Goal: Transaction & Acquisition: Purchase product/service

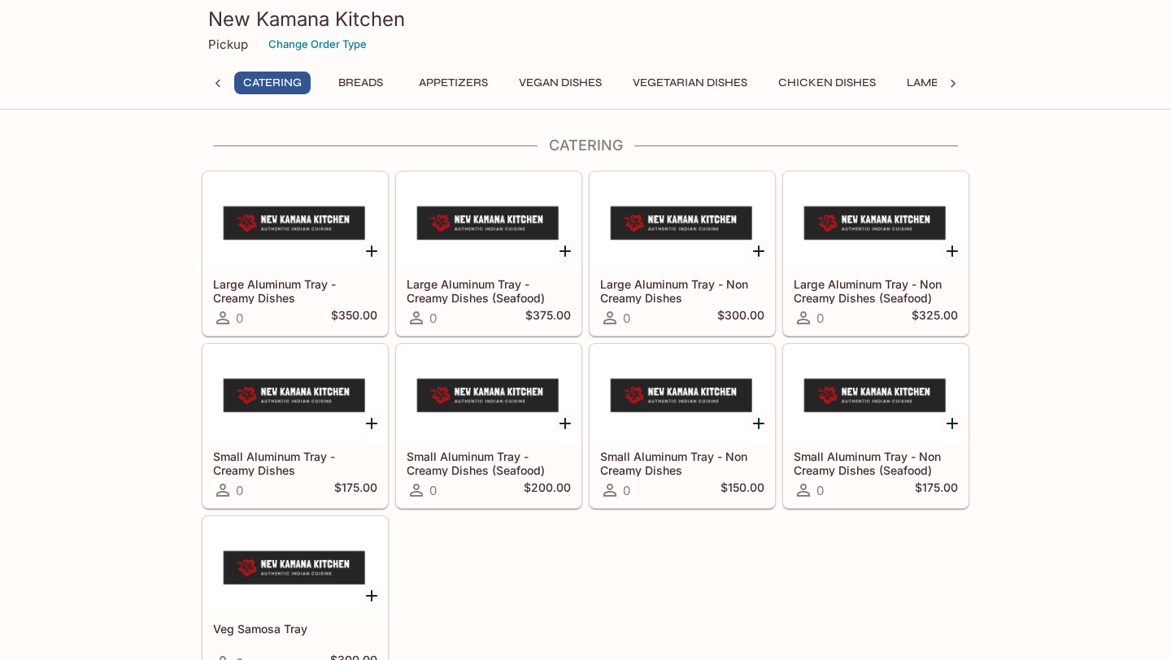
click at [678, 85] on button "Vegetarian Dishes" at bounding box center [690, 83] width 133 height 23
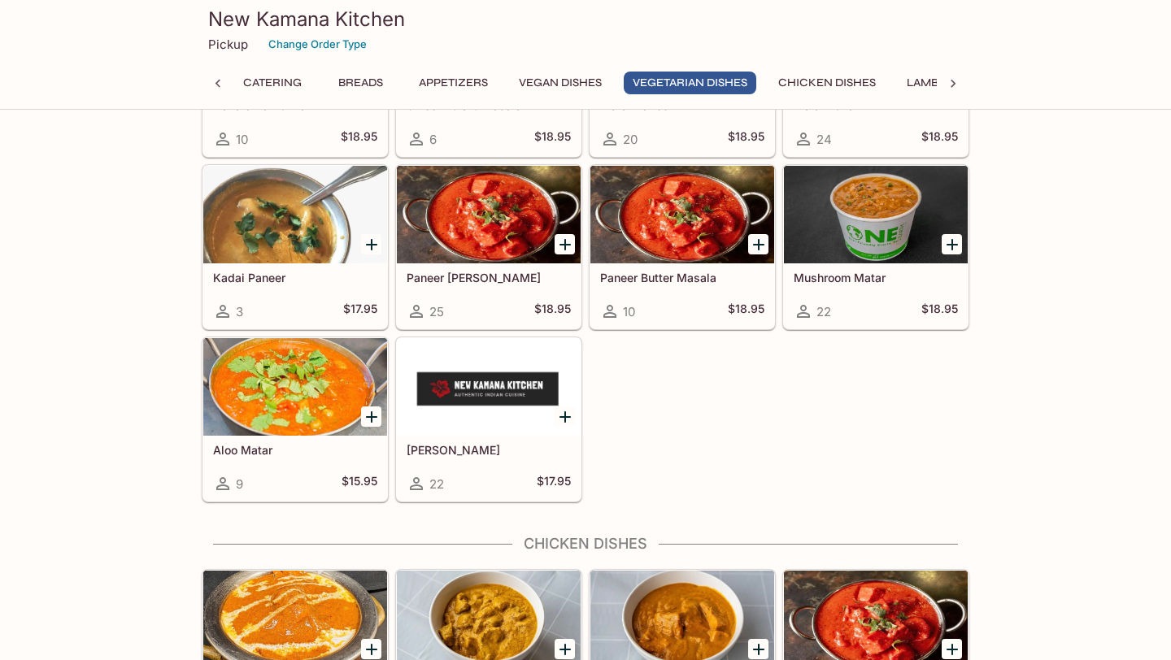
scroll to position [2237, 0]
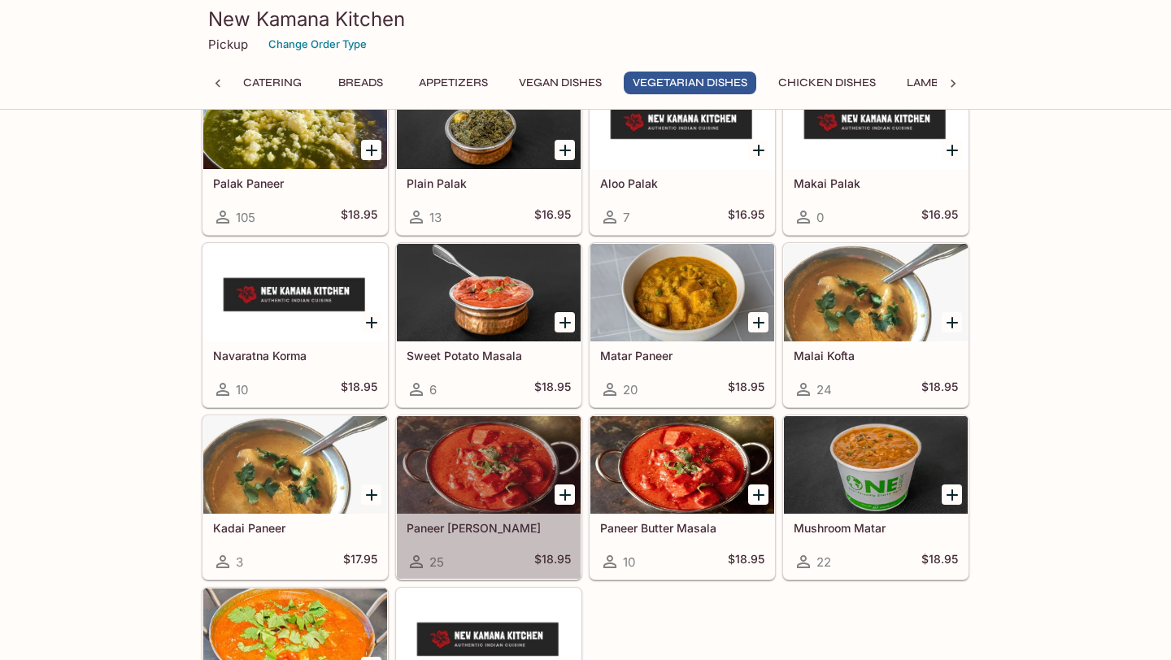
click at [492, 436] on div at bounding box center [489, 465] width 184 height 98
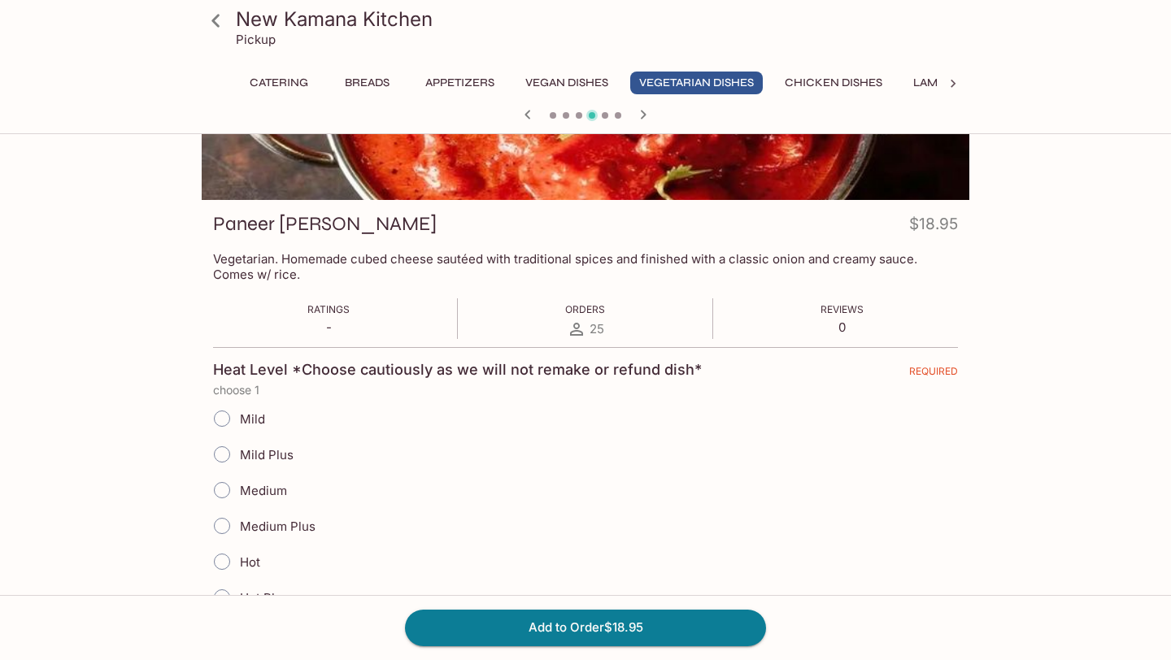
scroll to position [172, 0]
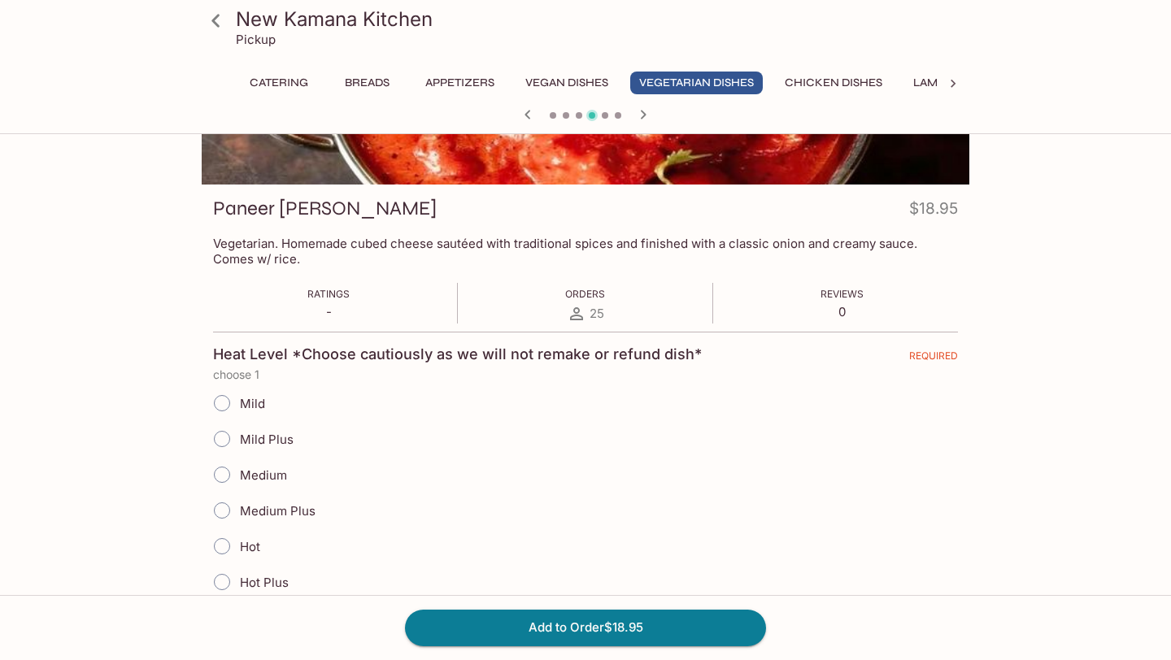
click at [250, 397] on span "Mild" at bounding box center [252, 403] width 25 height 15
click at [239, 397] on input "Mild" at bounding box center [222, 403] width 34 height 34
radio input "true"
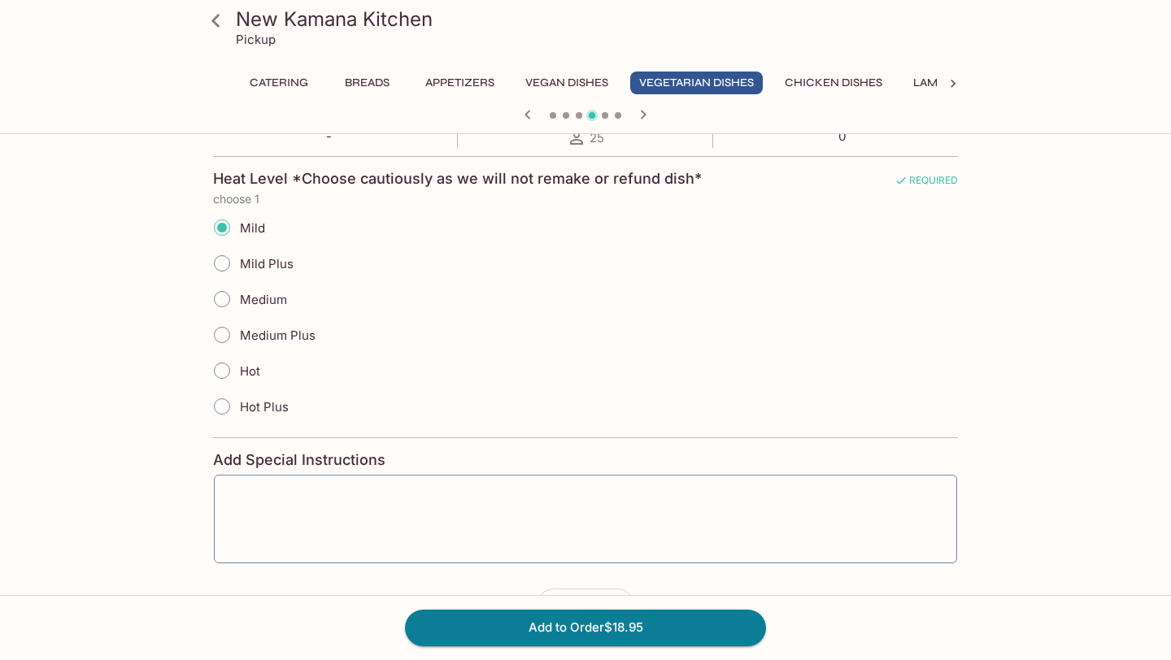
scroll to position [428, 0]
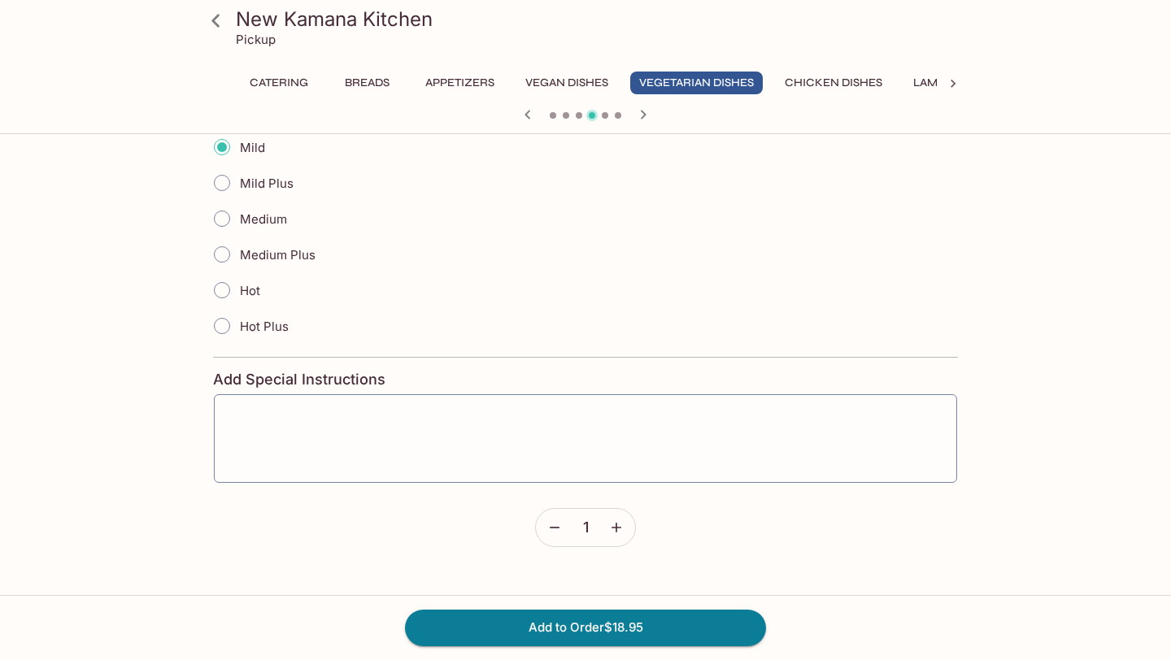
click at [249, 193] on label "Mild Plus" at bounding box center [248, 183] width 89 height 36
click at [239, 193] on input "Mild Plus" at bounding box center [222, 183] width 34 height 34
radio input "true"
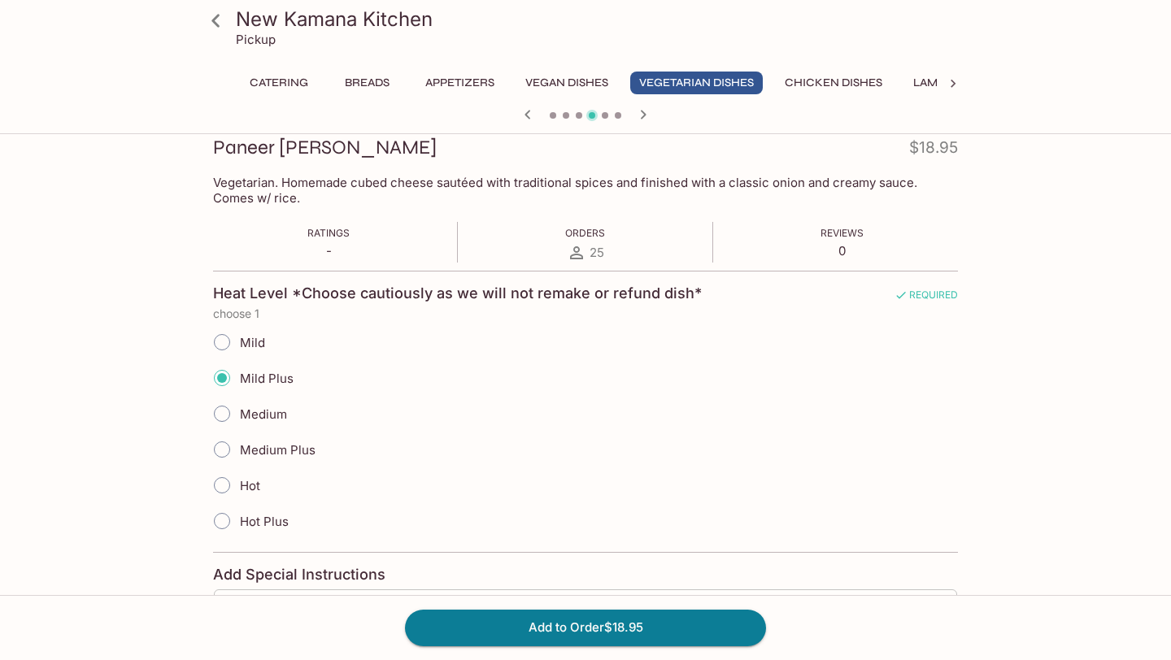
scroll to position [286, 0]
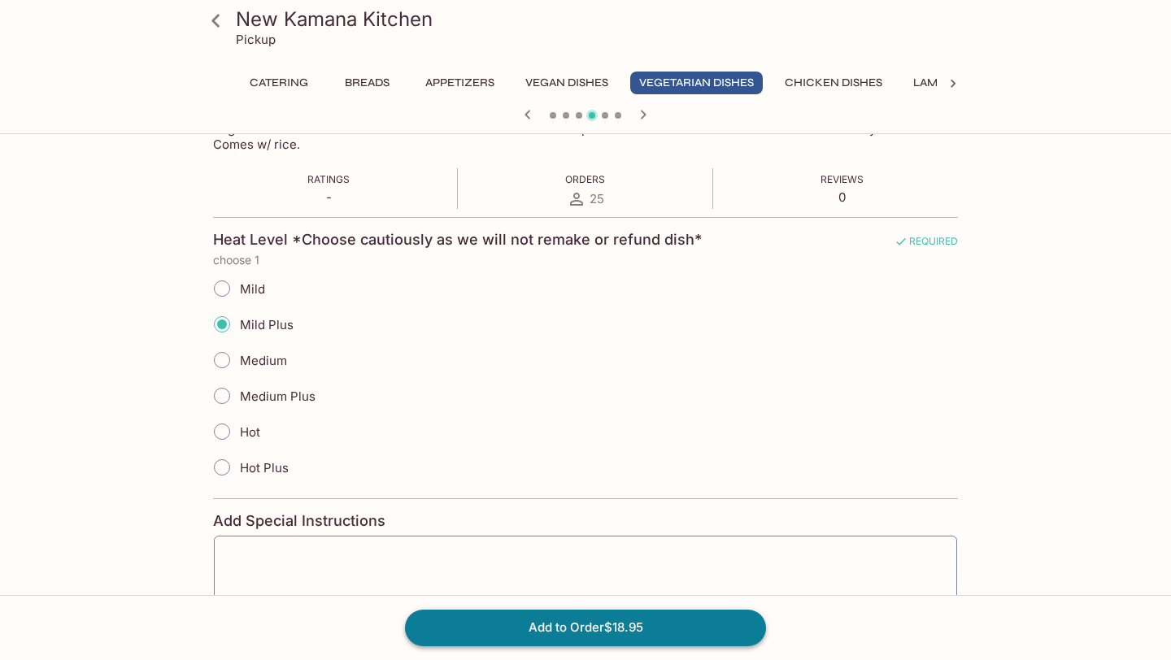
click at [419, 616] on button "Add to Order $18.95" at bounding box center [585, 628] width 361 height 36
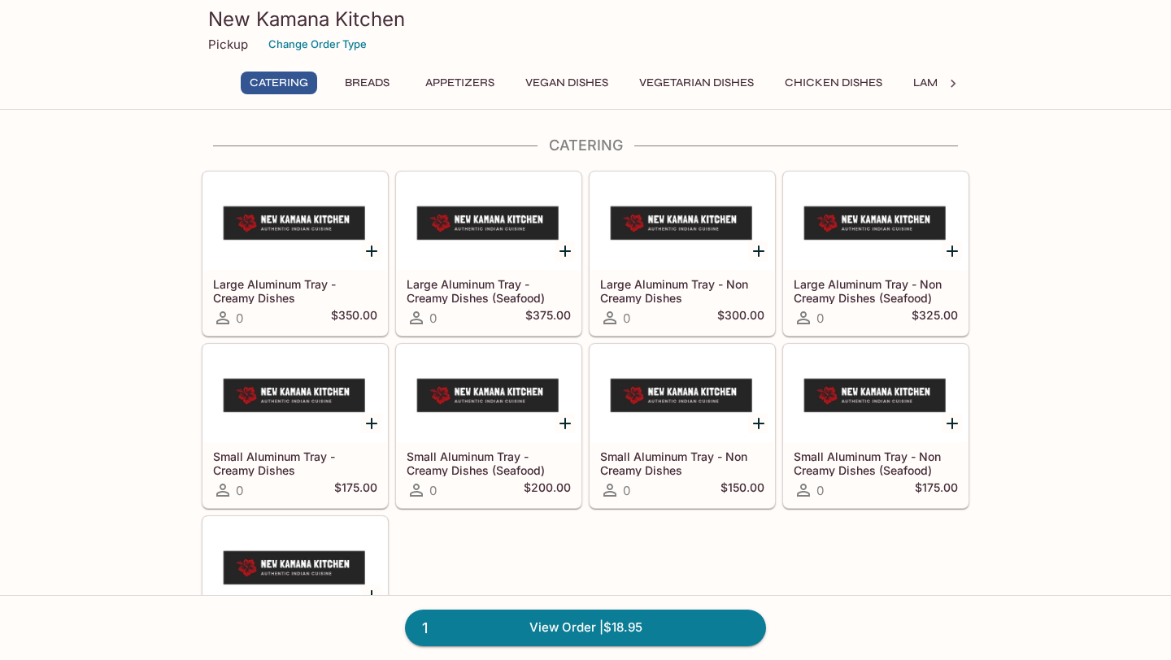
scroll to position [129, 0]
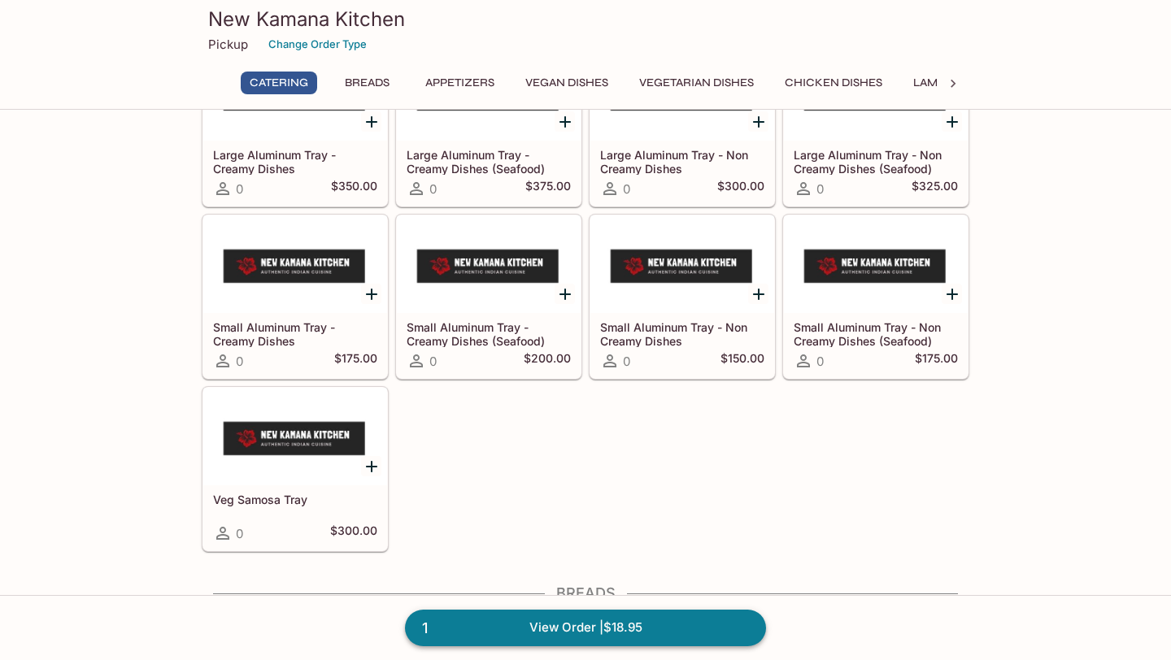
click at [528, 617] on link "1 View Order | $18.95" at bounding box center [585, 628] width 361 height 36
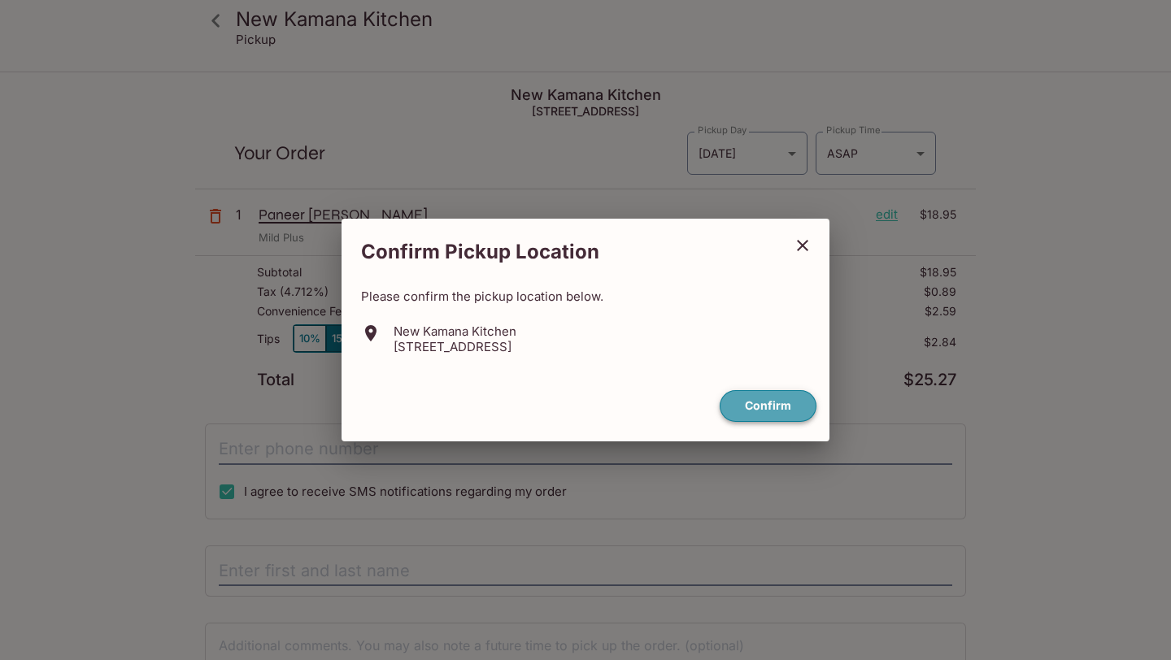
click at [755, 402] on button "Confirm" at bounding box center [767, 406] width 97 height 32
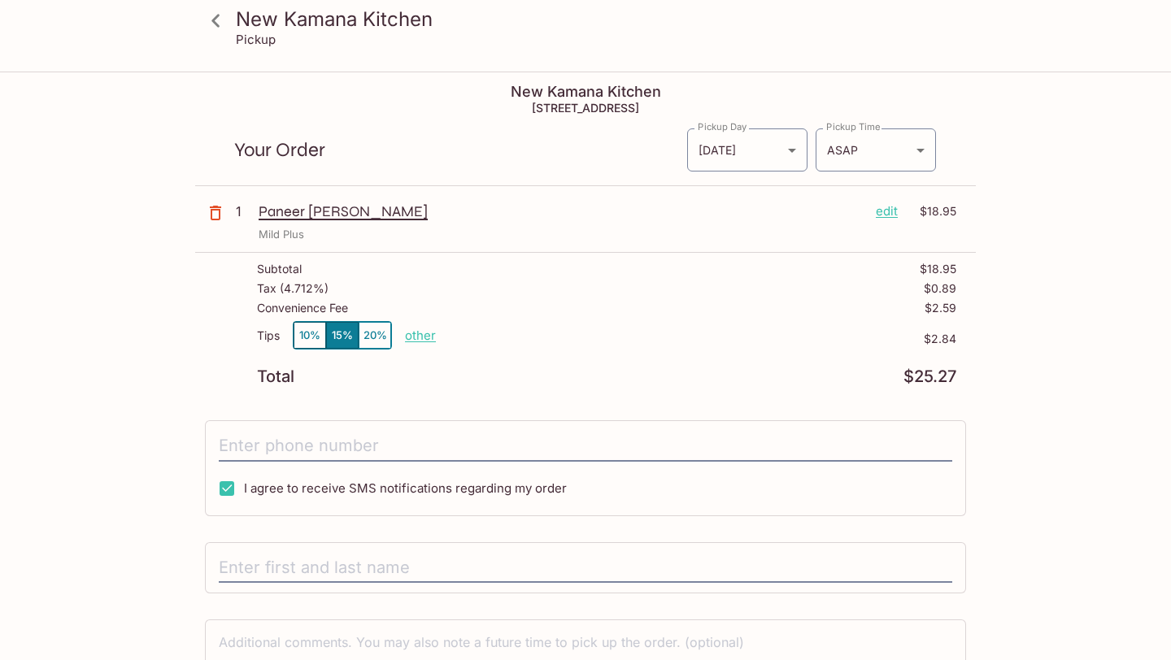
scroll to position [114, 0]
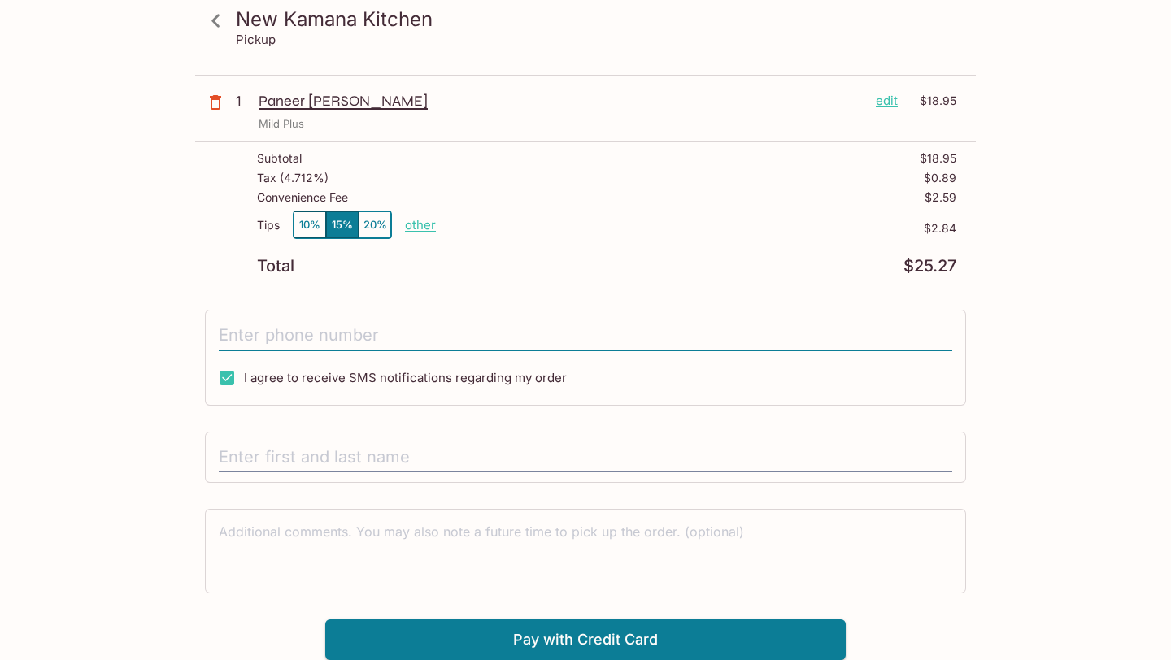
click at [620, 346] on input "tel" at bounding box center [585, 335] width 733 height 31
type input "[PHONE_NUMBER]"
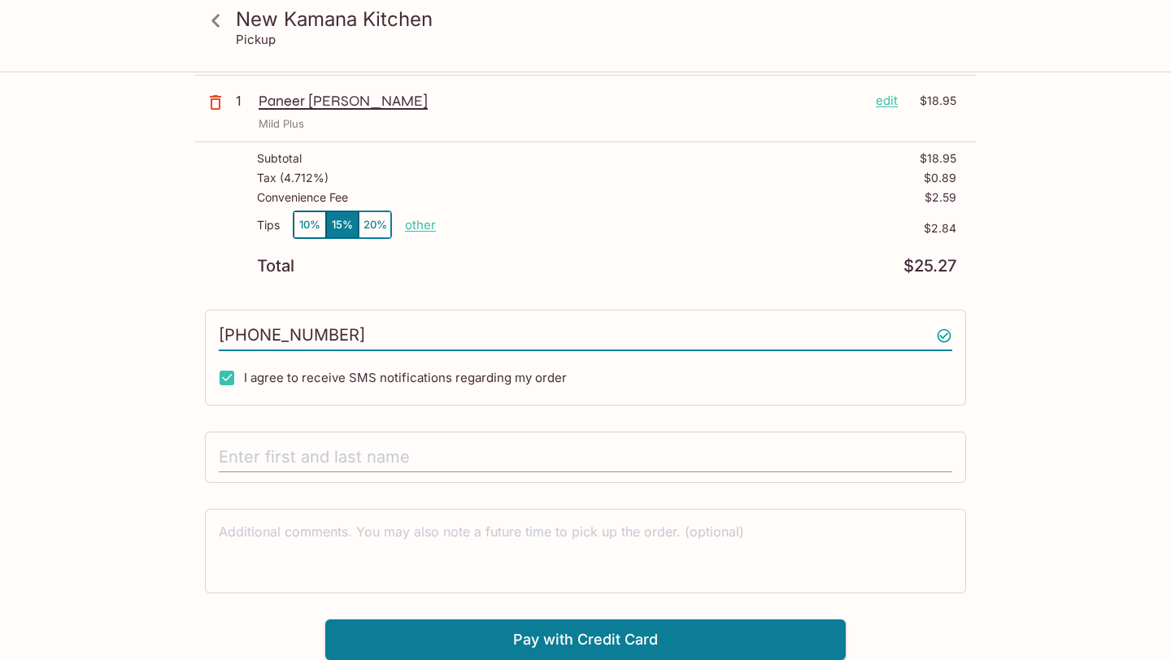
click at [380, 459] on input "text" at bounding box center [585, 457] width 733 height 31
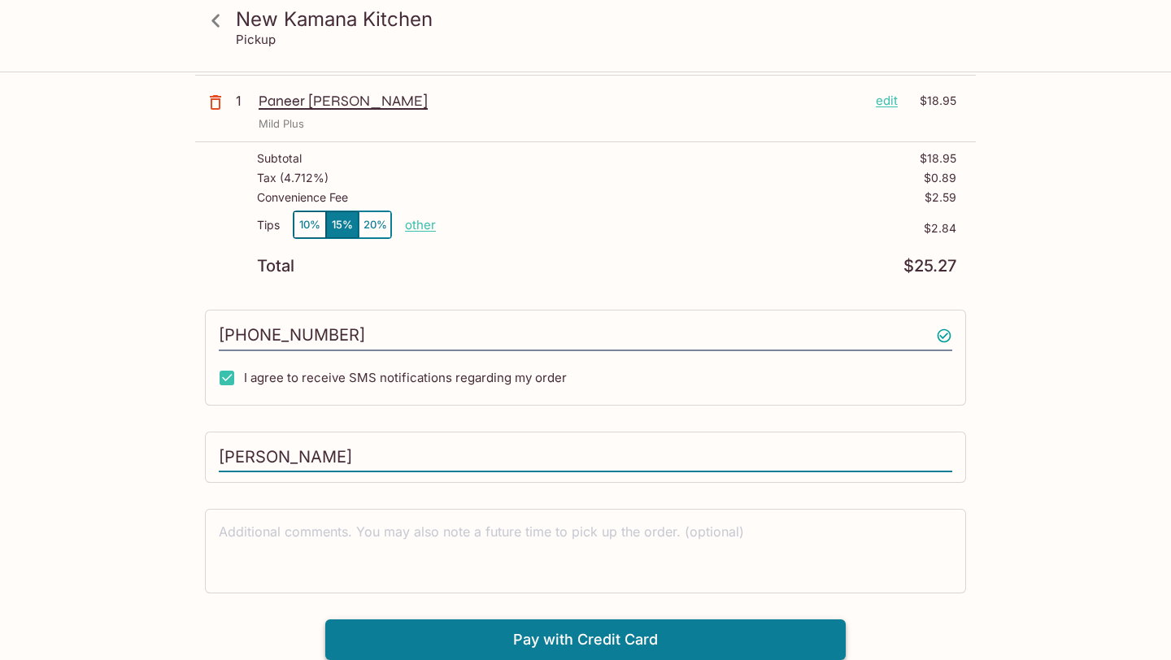
type input "[PERSON_NAME]"
click at [409, 621] on button "Pay with Credit Card" at bounding box center [585, 639] width 520 height 41
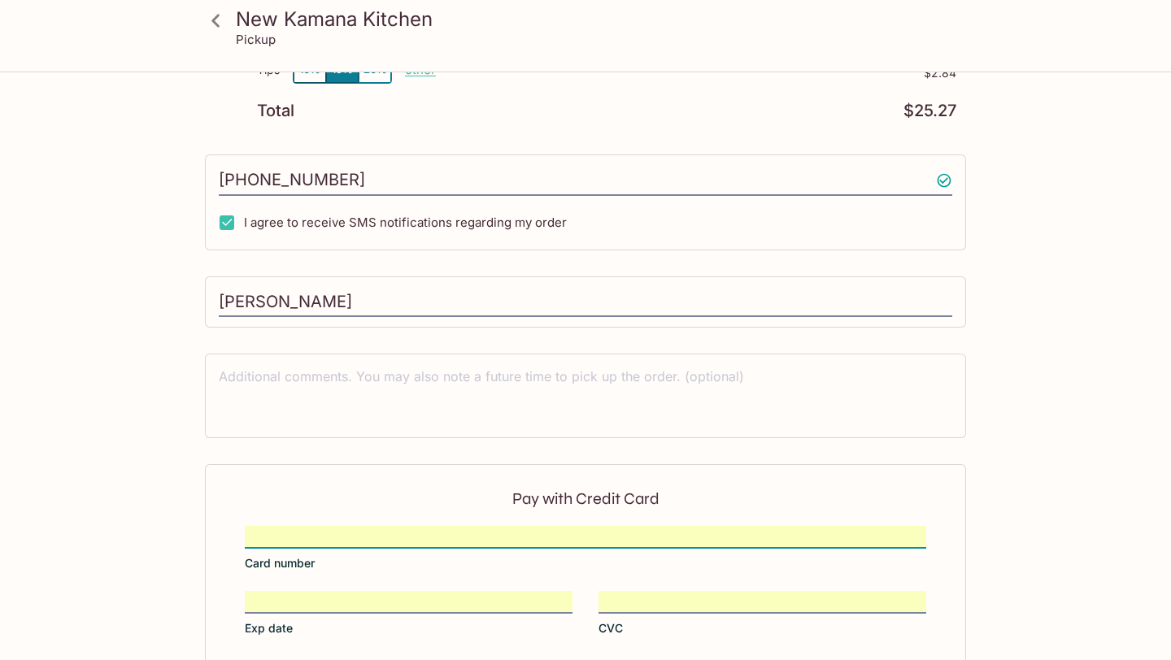
scroll to position [358, 0]
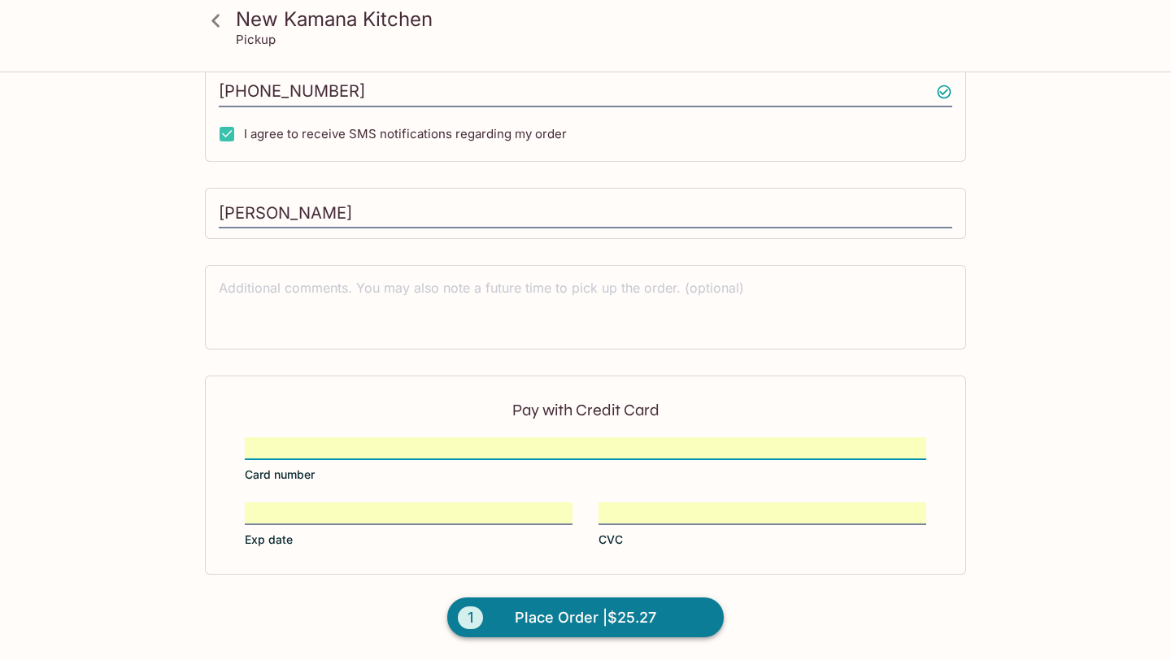
click at [614, 606] on span "Place Order | $25.27" at bounding box center [585, 618] width 141 height 26
